Goal: Obtain resource: Download file/media

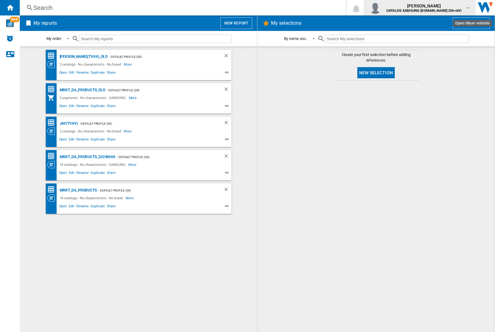
click at [382, 8] on img "button" at bounding box center [375, 8] width 12 height 12
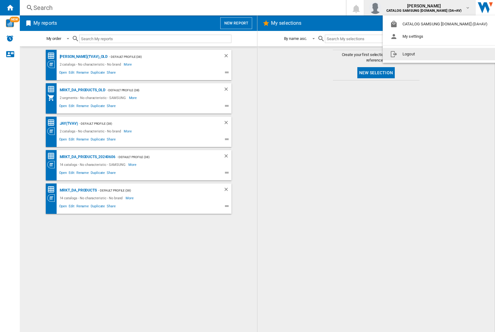
click at [430, 54] on button "Logout" at bounding box center [440, 54] width 115 height 12
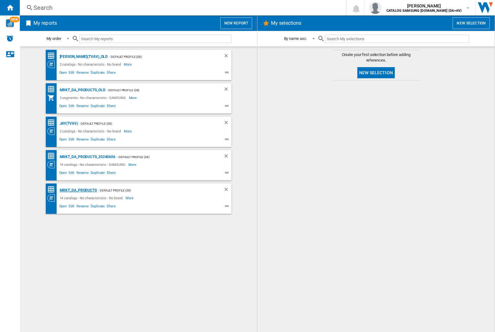
click at [78, 190] on div "MRKT_DA_PRODUCTS" at bounding box center [77, 191] width 39 height 8
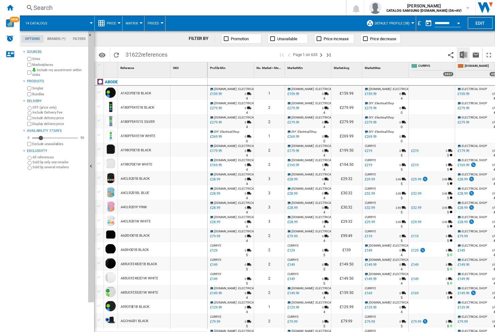
click at [463, 54] on img "Download in Excel" at bounding box center [463, 54] width 7 height 7
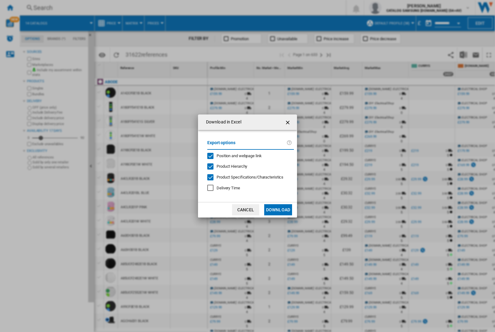
click at [235, 155] on span "Position and webpage link" at bounding box center [239, 155] width 45 height 5
click at [278, 210] on button "Download" at bounding box center [278, 209] width 28 height 11
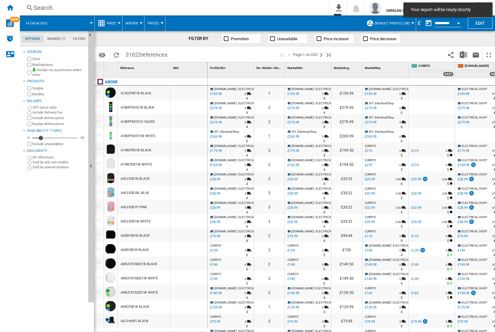
click at [191, 92] on div at bounding box center [188, 93] width 37 height 14
